Goal: Information Seeking & Learning: Check status

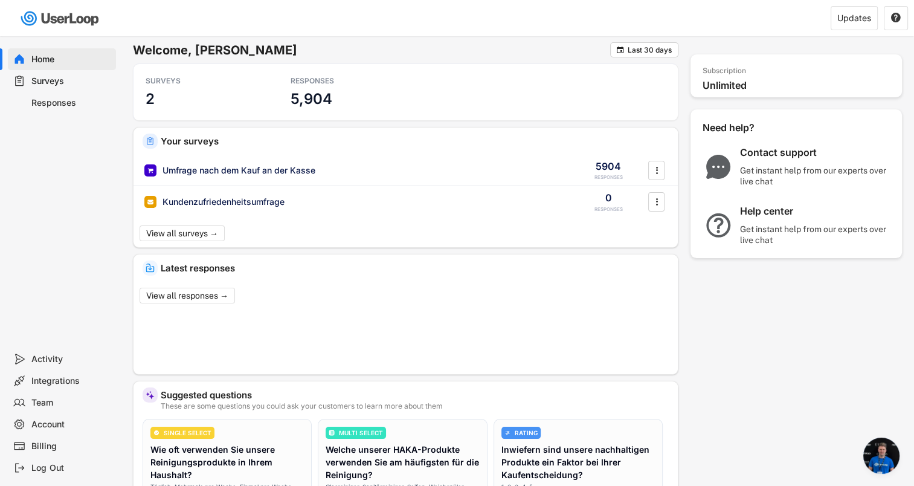
scroll to position [297, 0]
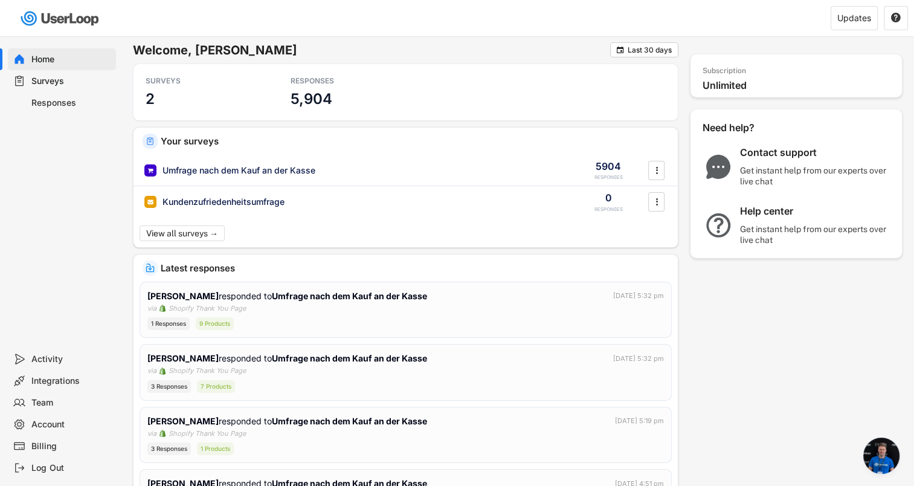
click at [42, 106] on div "Responses" at bounding box center [71, 102] width 80 height 11
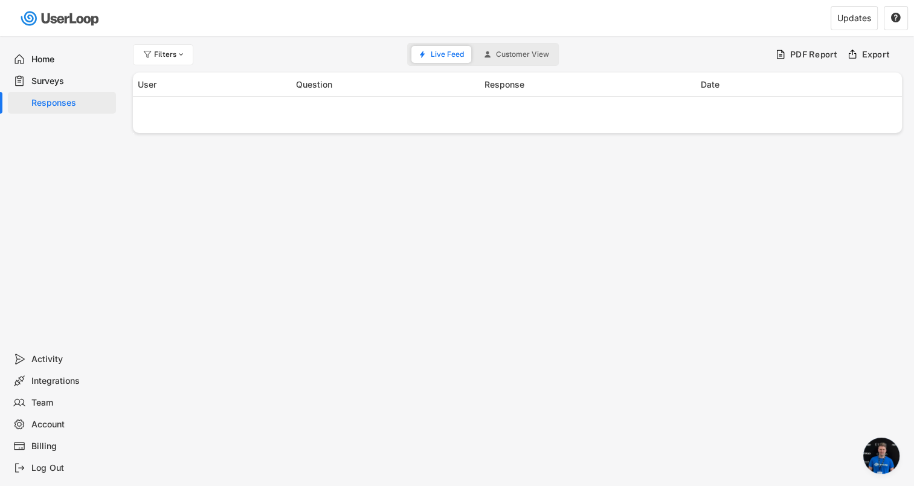
click at [37, 77] on div "Surveys" at bounding box center [71, 80] width 80 height 11
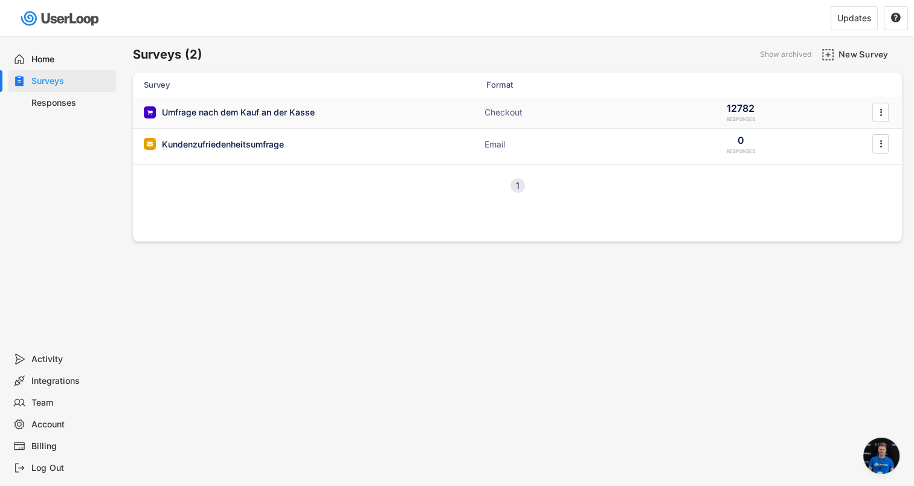
click at [181, 108] on div "Umfrage nach dem Kauf an der Kasse" at bounding box center [238, 112] width 153 height 12
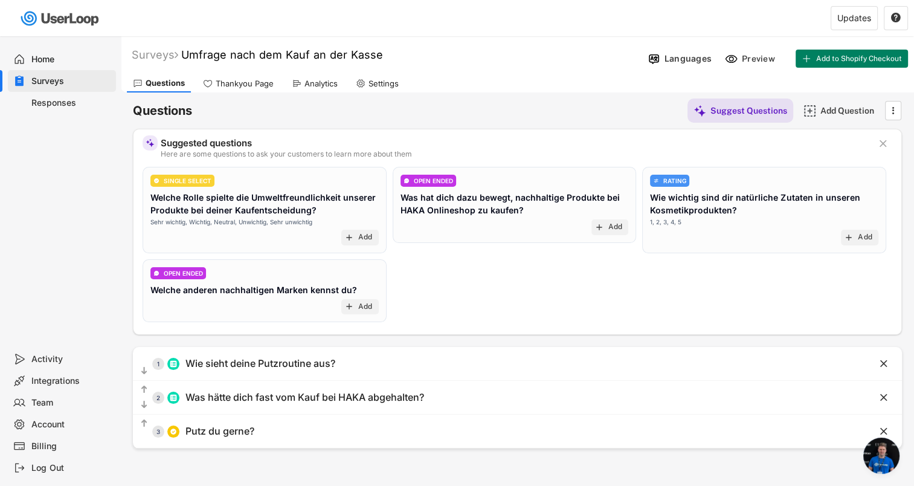
click at [308, 82] on div "Analytics" at bounding box center [320, 84] width 33 height 10
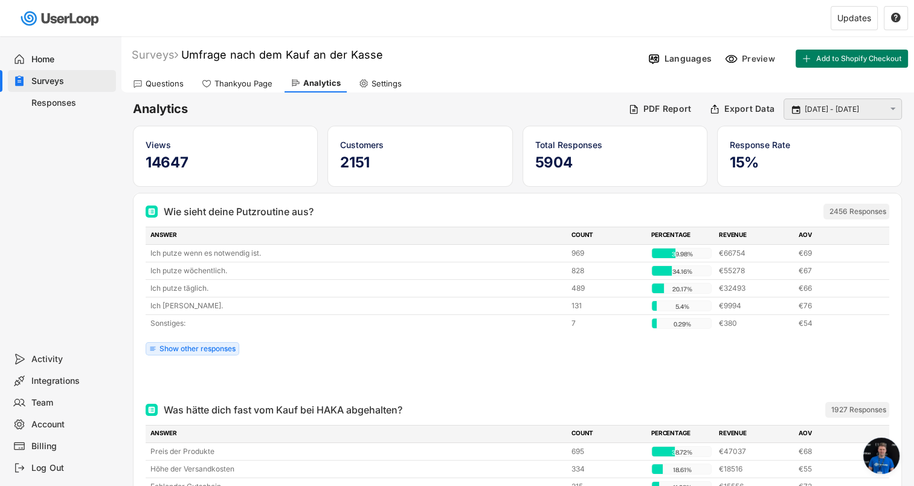
click at [841, 110] on input "[DATE] - [DATE]" at bounding box center [844, 109] width 80 height 12
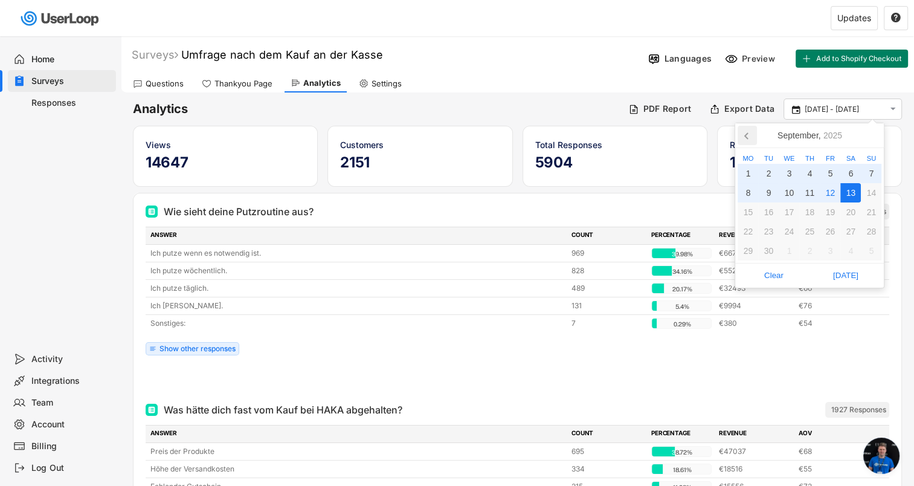
click at [751, 137] on icon at bounding box center [746, 135] width 19 height 19
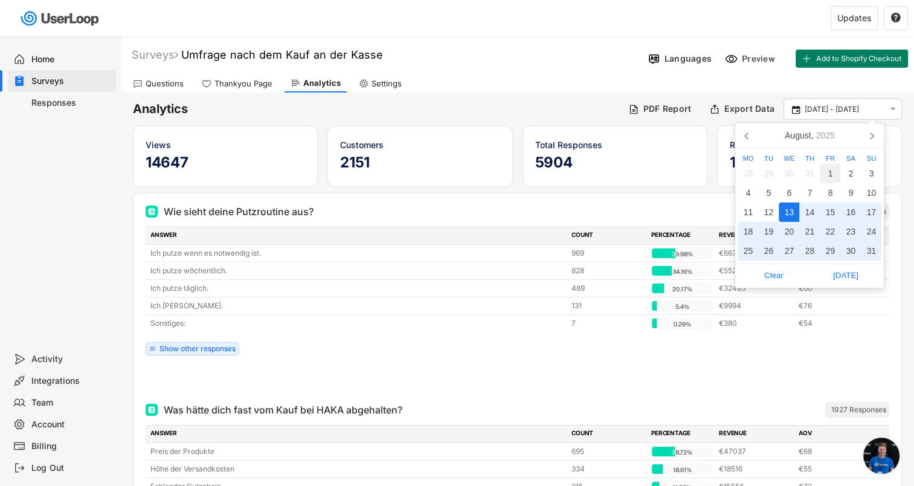
click at [824, 176] on div "1" at bounding box center [829, 173] width 21 height 19
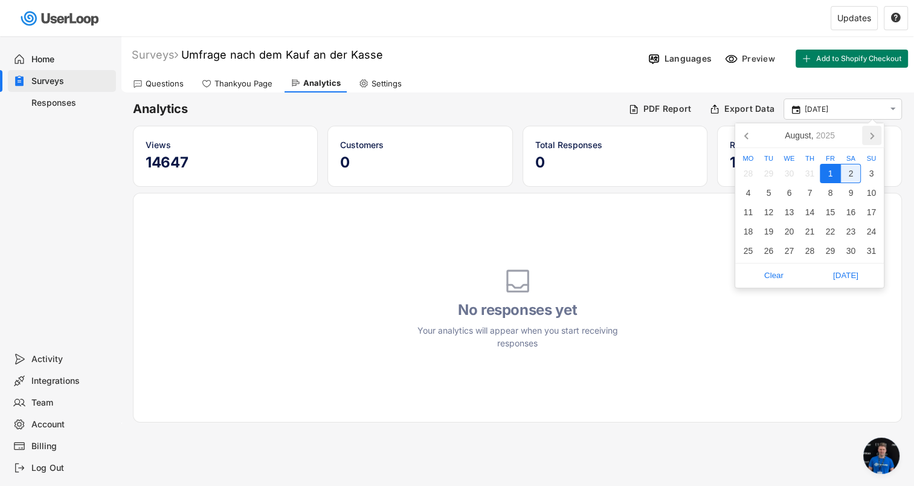
click at [872, 138] on icon at bounding box center [871, 135] width 19 height 19
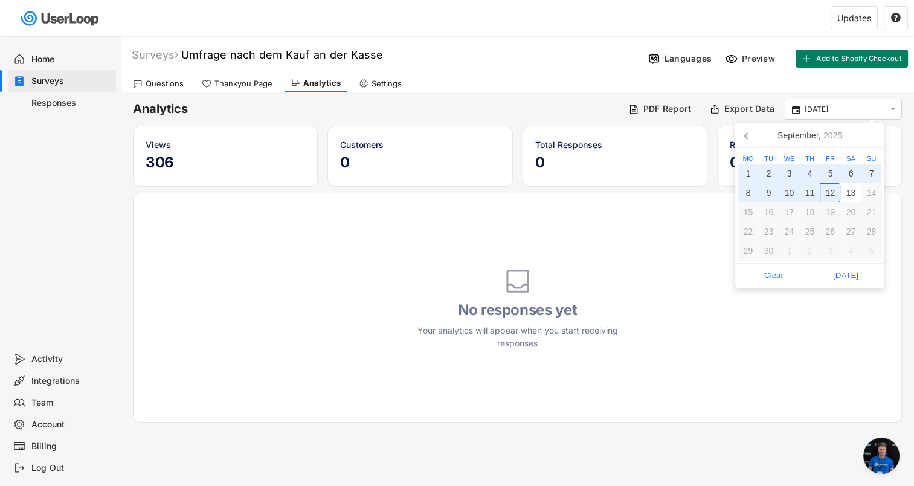
click at [834, 191] on div "12" at bounding box center [829, 192] width 21 height 19
type input "[DATE] - [DATE]"
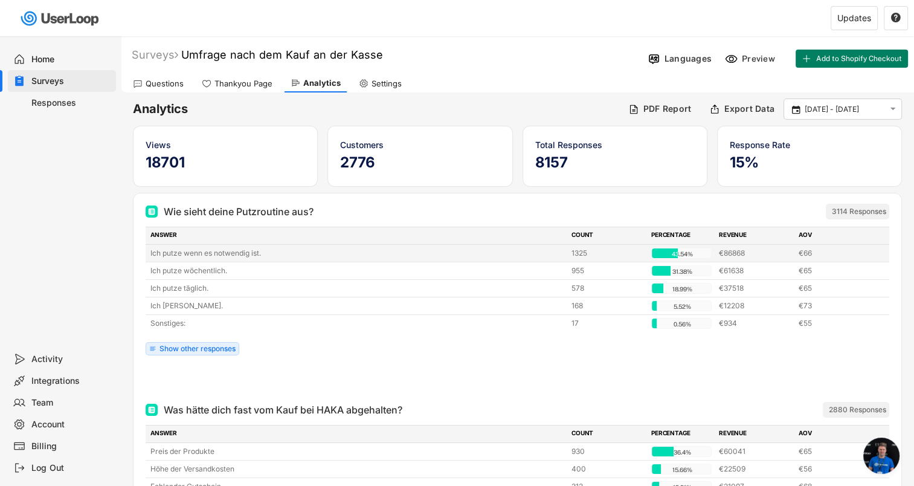
scroll to position [60, 0]
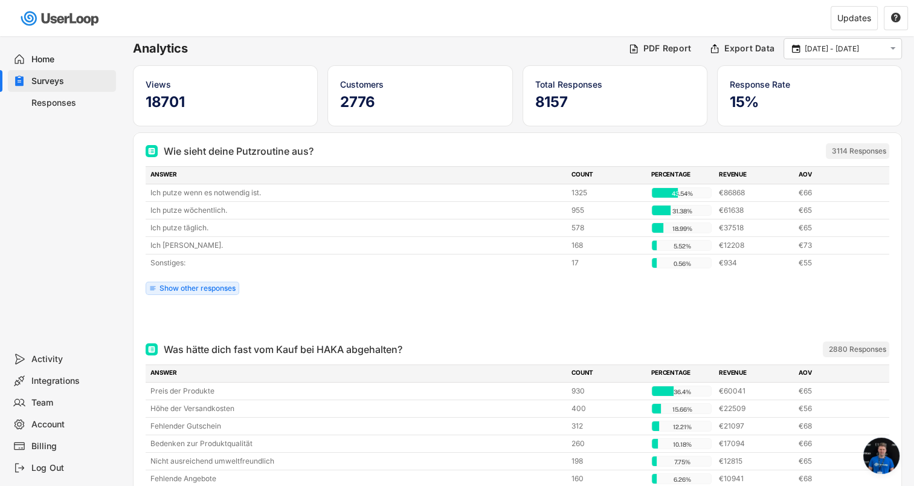
click at [150, 316] on div at bounding box center [517, 319] width 743 height 24
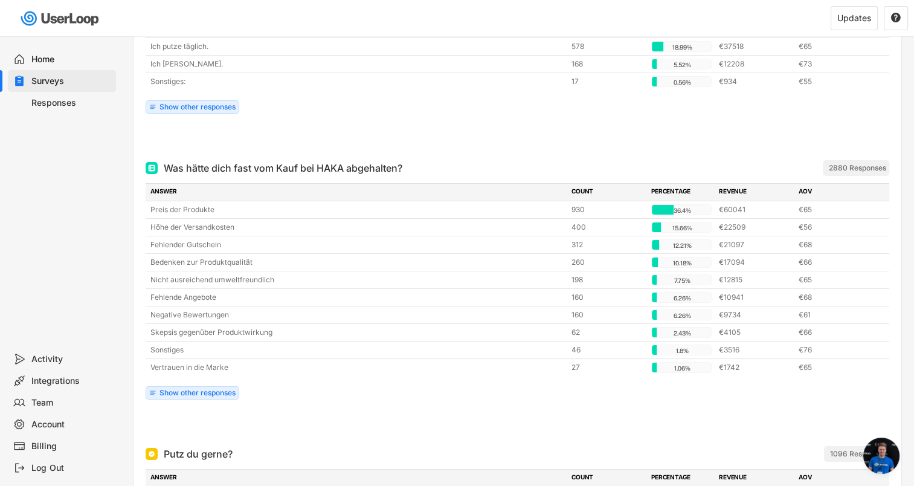
scroll to position [343, 0]
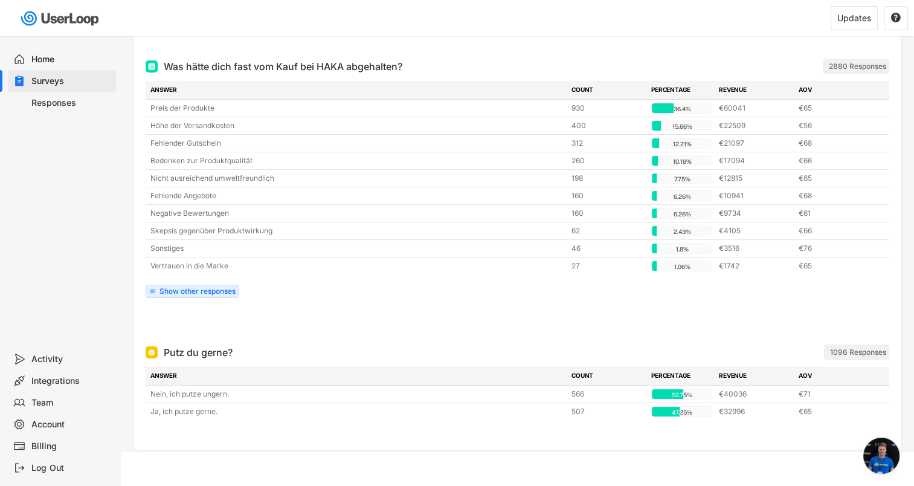
click at [143, 287] on div "Was hätte dich fast vom Kauf bei HAKA abgehalten? ARCHIVED 2880 Responses ANSWE…" at bounding box center [517, 191] width 768 height 286
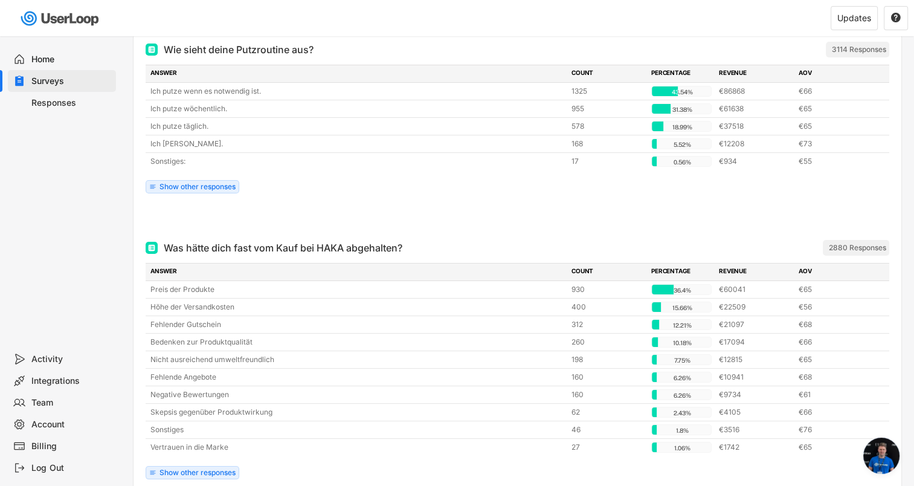
scroll to position [0, 0]
